Goal: Task Accomplishment & Management: Manage account settings

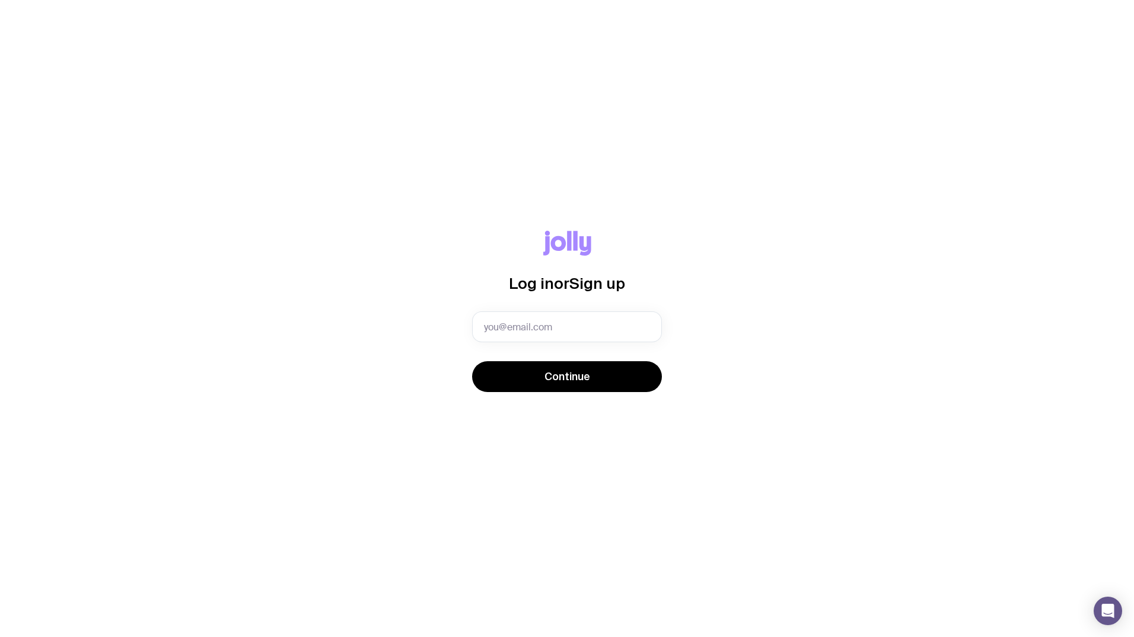
click at [555, 309] on div "Log in or Sign up" at bounding box center [567, 271] width 190 height 81
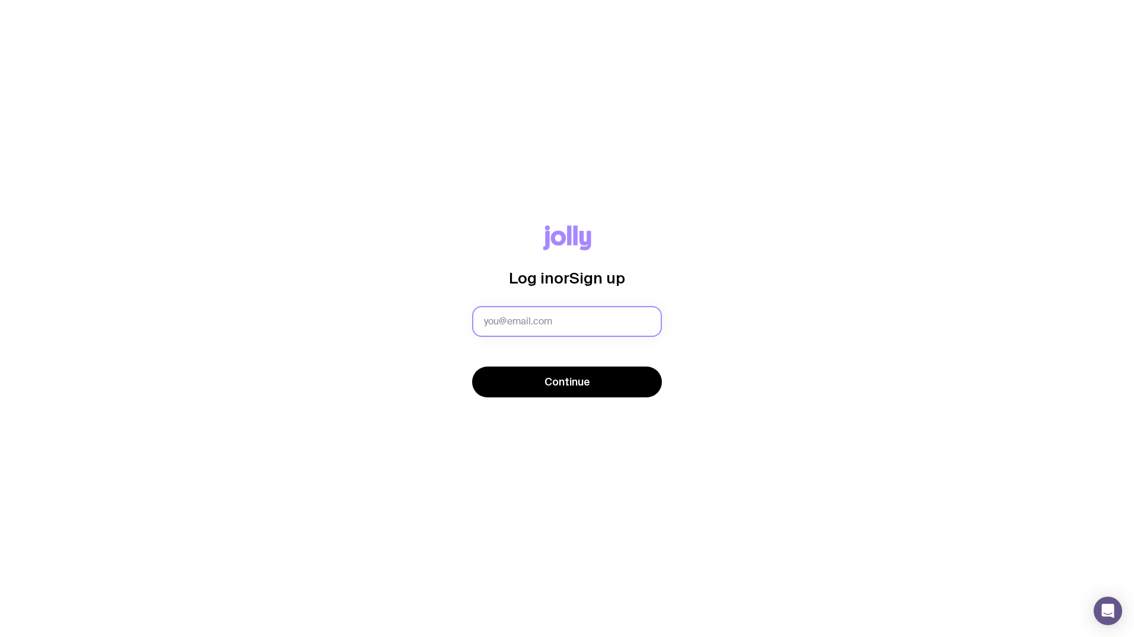
click at [549, 327] on input "text" at bounding box center [567, 321] width 190 height 31
type input "[EMAIL_ADDRESS][DOMAIN_NAME]"
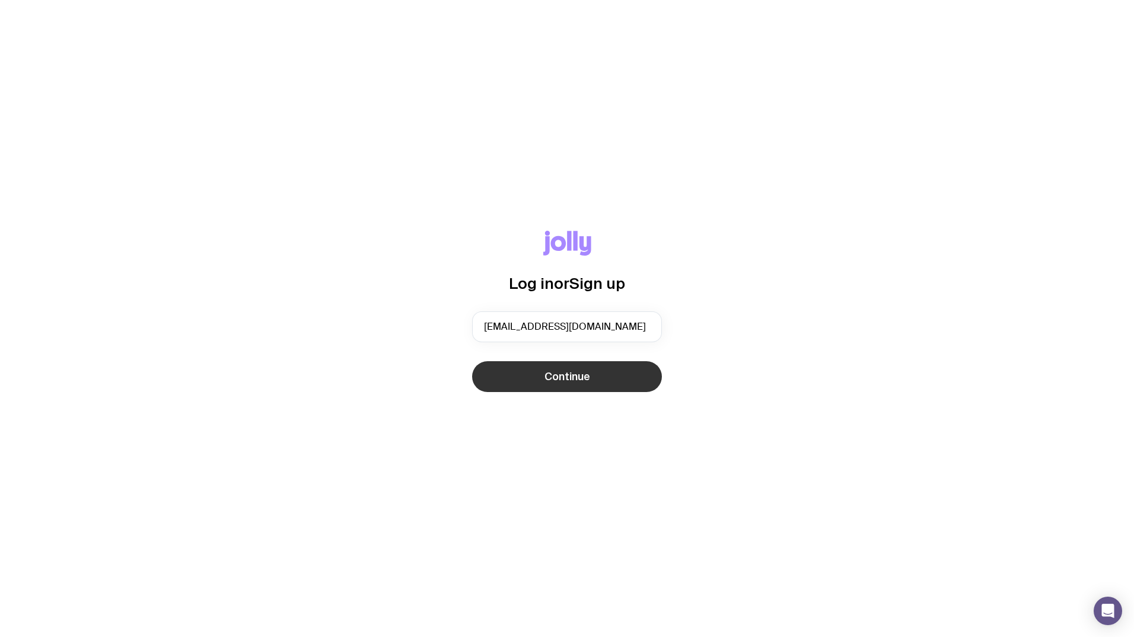
click at [579, 380] on span "Continue" at bounding box center [567, 377] width 46 height 14
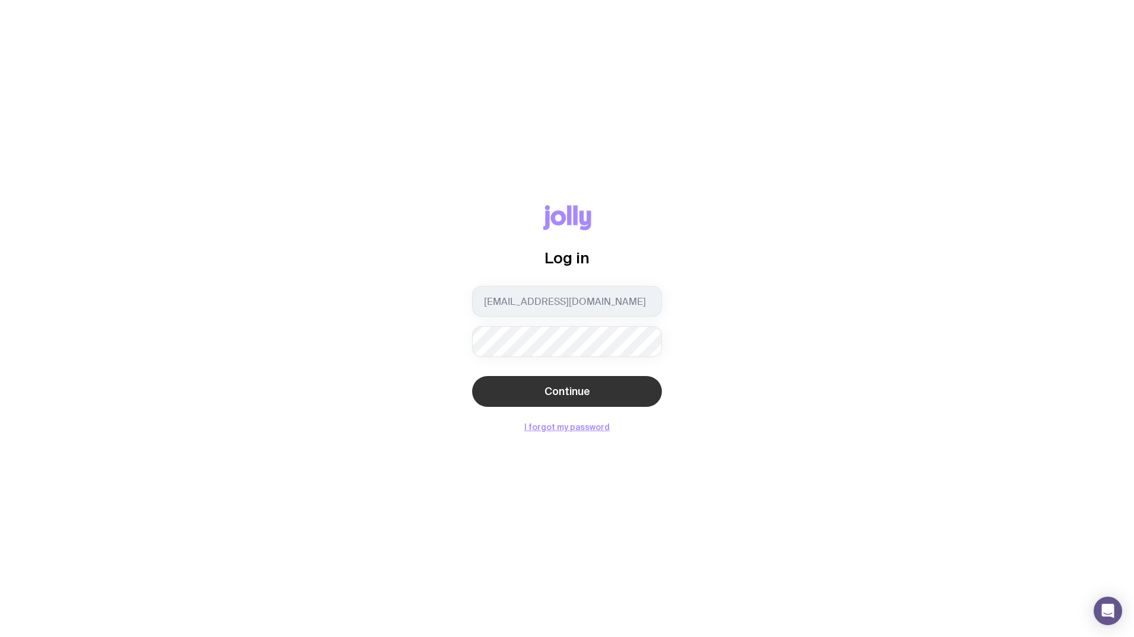
click at [574, 388] on span "Continue" at bounding box center [567, 391] width 46 height 14
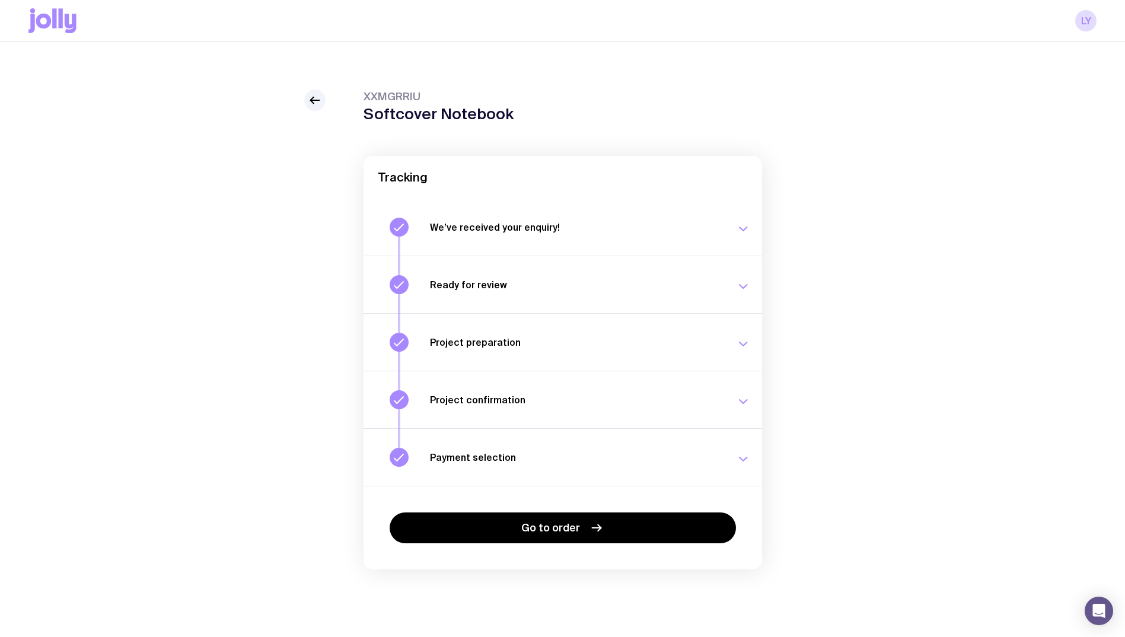
click at [59, 26] on icon at bounding box center [61, 18] width 4 height 20
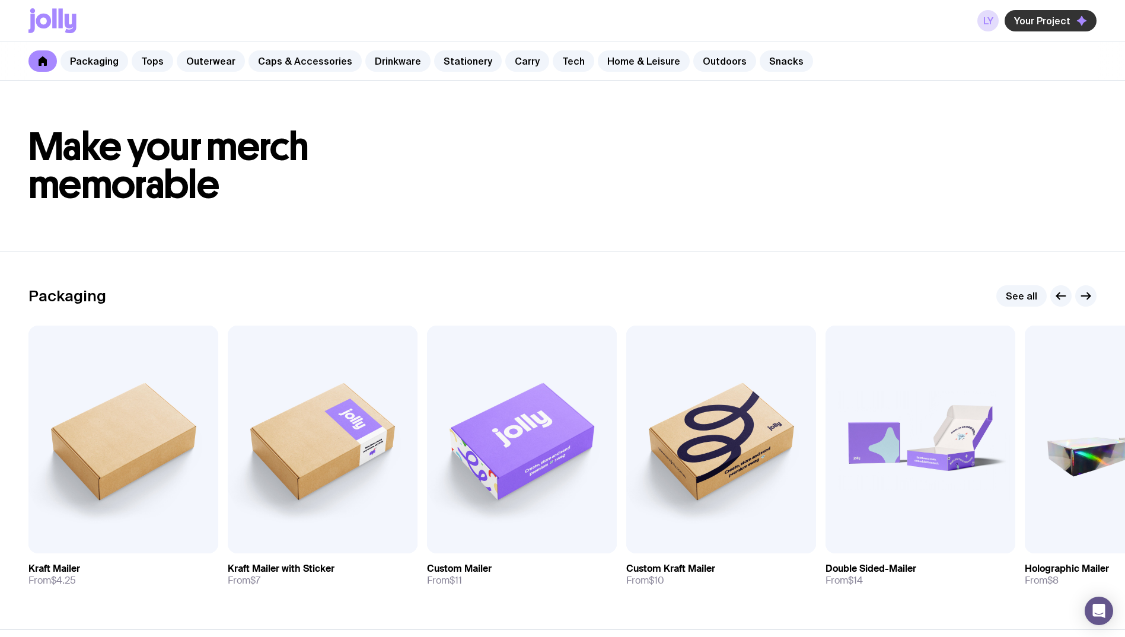
click at [1030, 19] on span "Your Project" at bounding box center [1042, 21] width 56 height 12
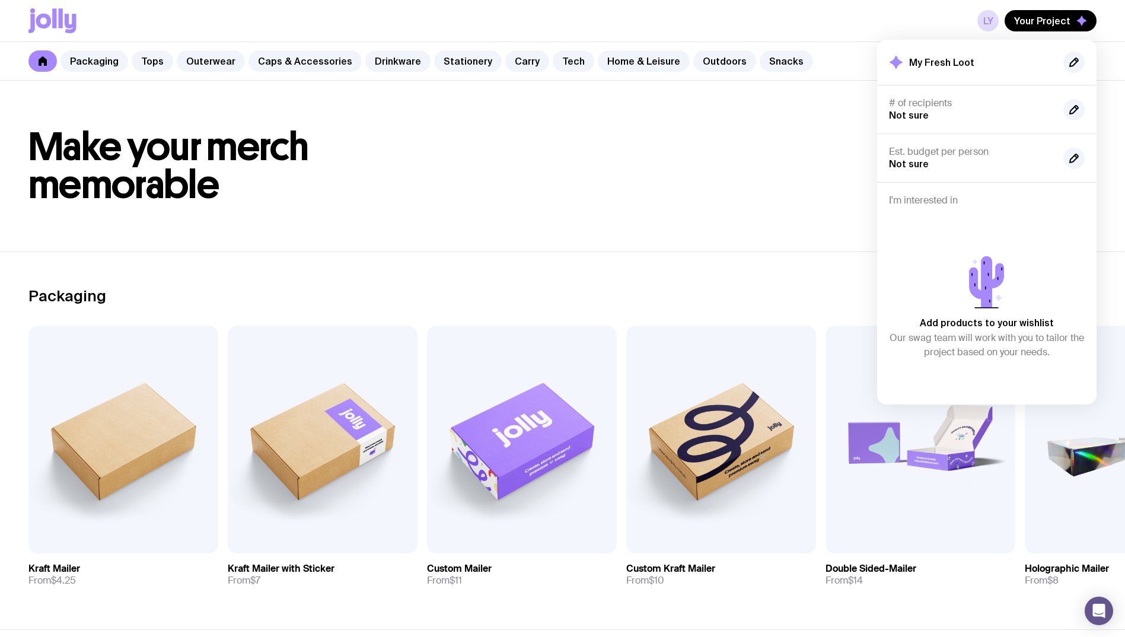
click at [977, 28] on div "LY Your Project My Fresh Loot # of recipients Not sure Est. budget per person N…" at bounding box center [562, 21] width 1068 height 42
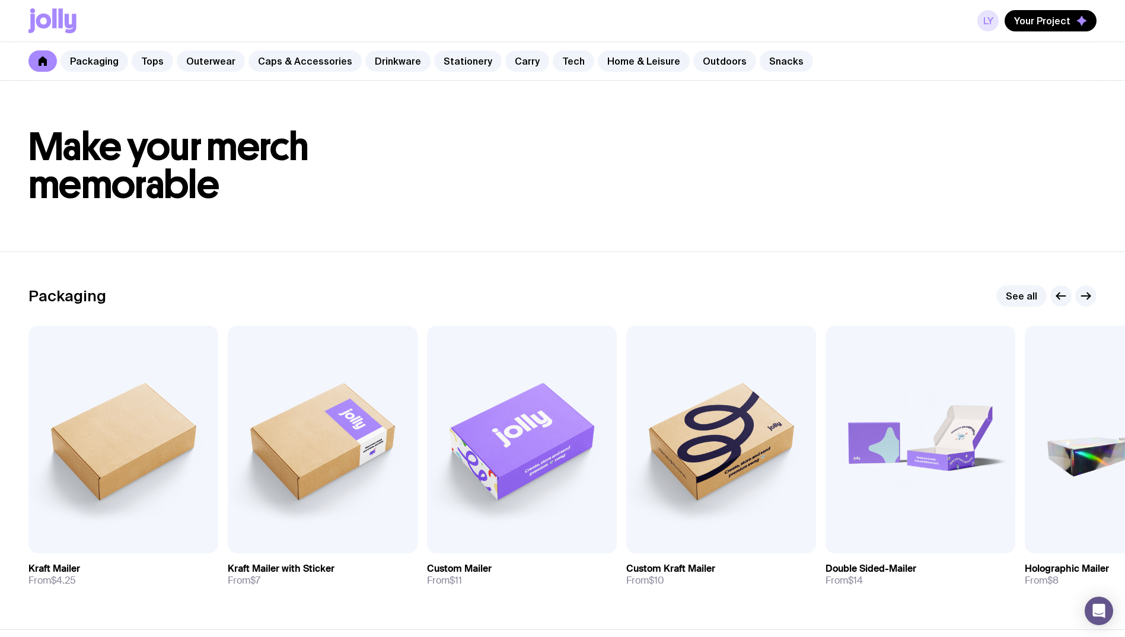
click at [988, 20] on link "LY" at bounding box center [987, 20] width 21 height 21
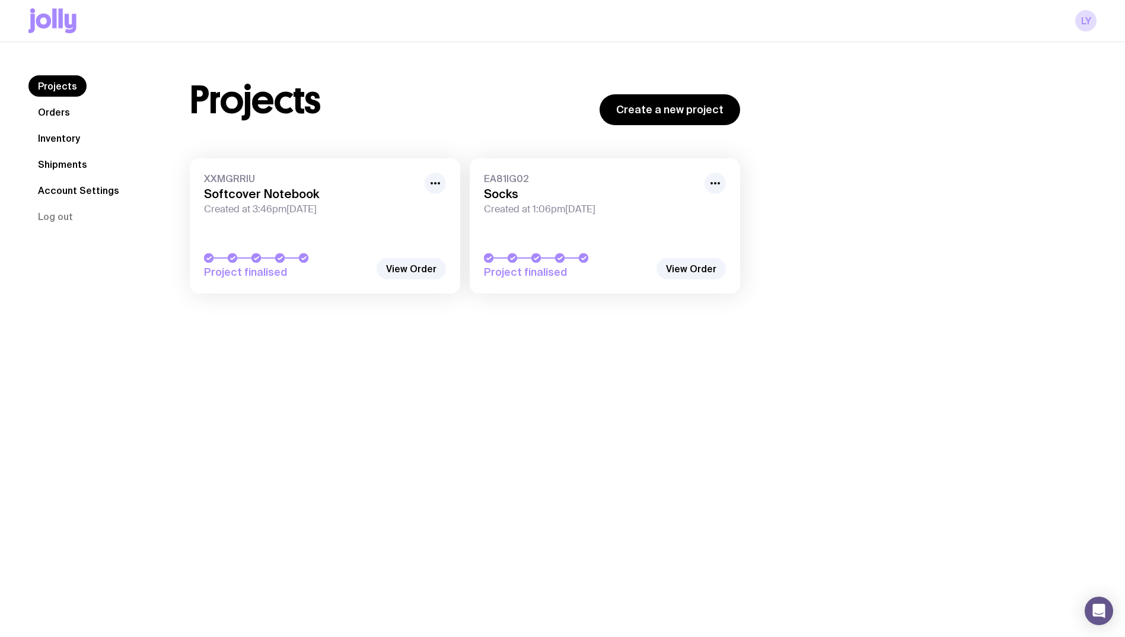
click at [344, 260] on div at bounding box center [287, 257] width 166 height 9
